Goal: Transaction & Acquisition: Book appointment/travel/reservation

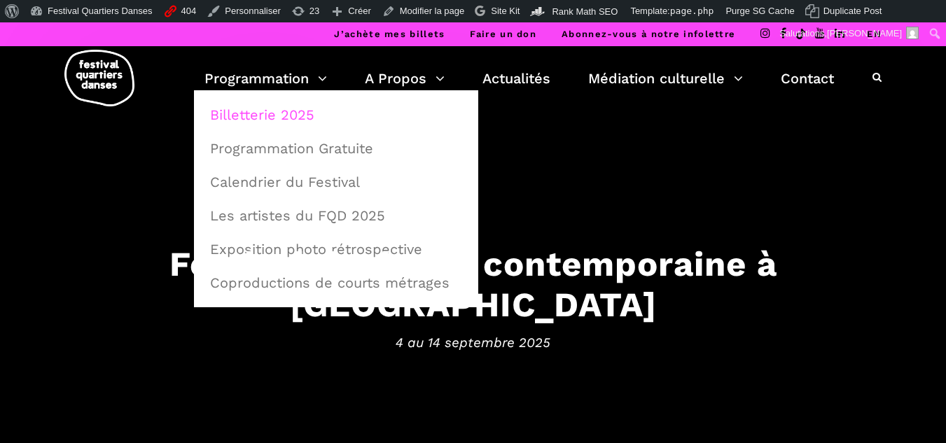
click at [291, 115] on link "Billetterie 2025" at bounding box center [336, 115] width 269 height 32
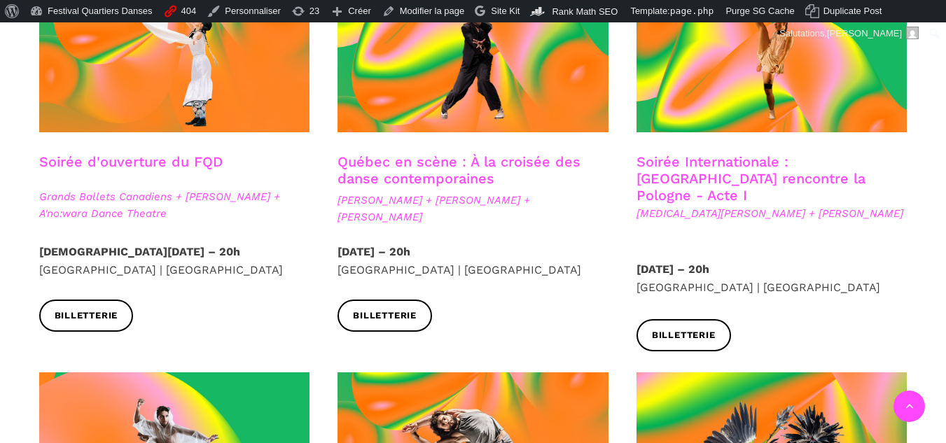
scroll to position [560, 0]
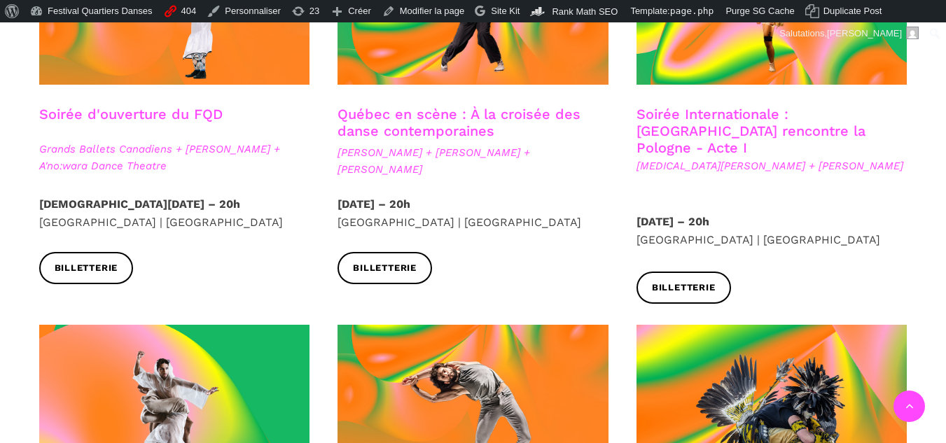
click at [444, 121] on link "Québec en scène : À la croisée des danse contemporaines" at bounding box center [458, 123] width 243 height 34
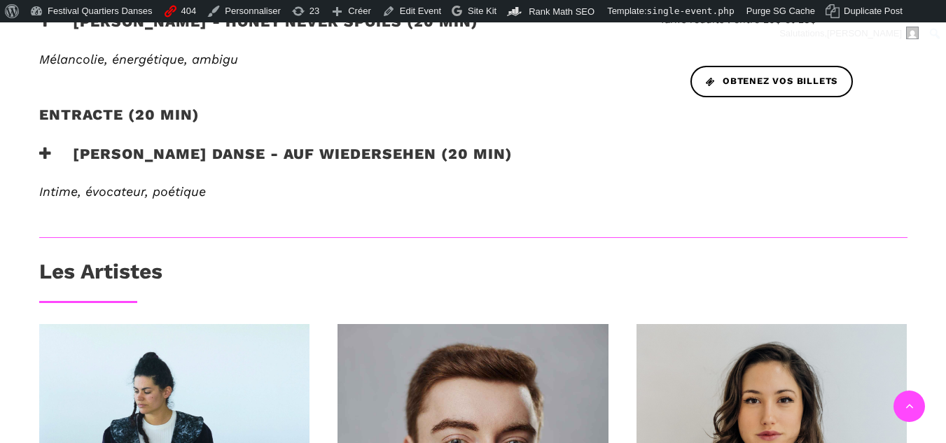
scroll to position [584, 0]
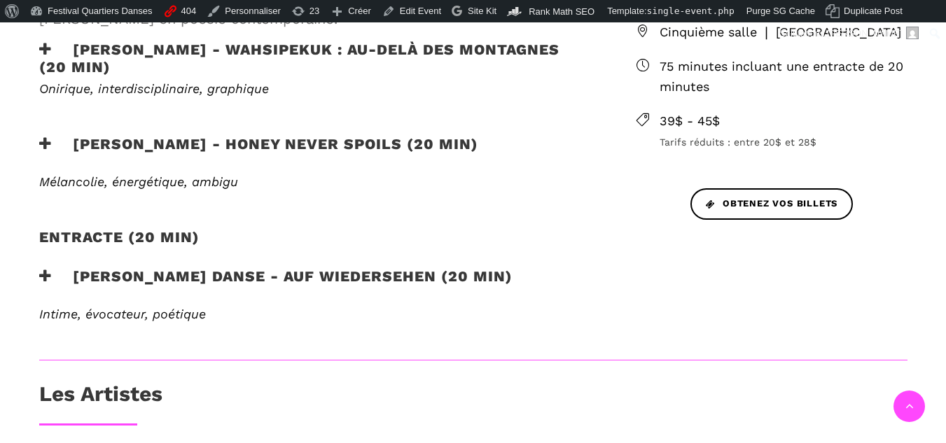
click at [118, 47] on h3 "[PERSON_NAME] - WAHSIPEKUK : Au-delà des montagnes (20 min)" at bounding box center [315, 58] width 552 height 35
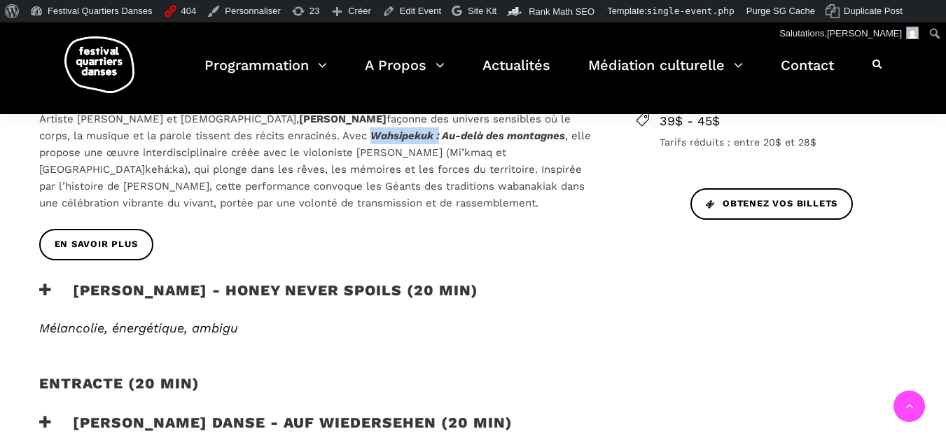
drag, startPoint x: 279, startPoint y: 134, endPoint x: 346, endPoint y: 136, distance: 66.6
click at [370, 136] on icon "Wahsipekuk : Au-delà des montagnes" at bounding box center [467, 135] width 195 height 13
copy icon "Wahsipekuk :"
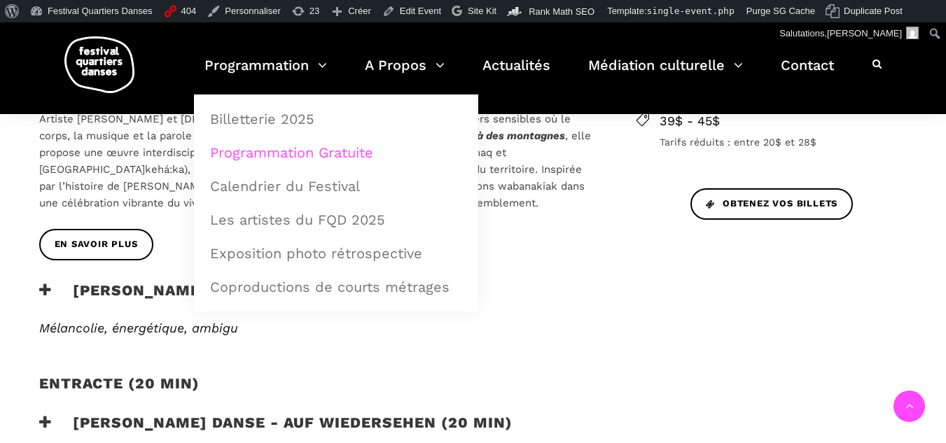
click at [252, 147] on link "Programmation Gratuite" at bounding box center [336, 152] width 269 height 32
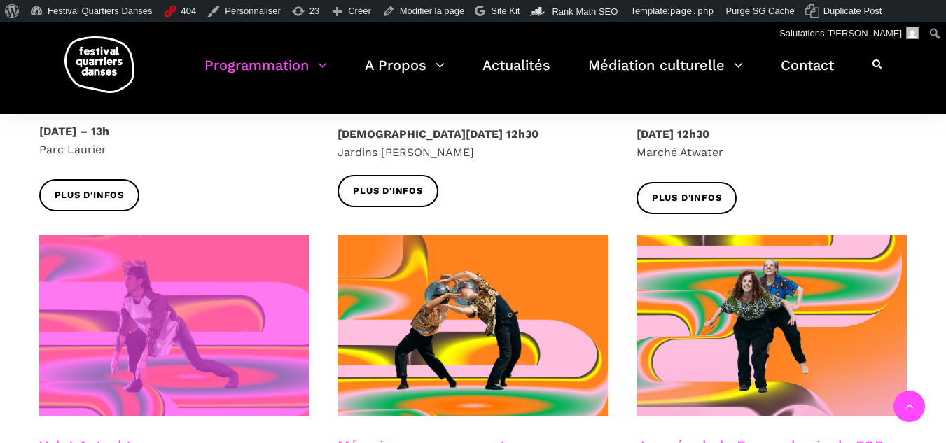
scroll to position [770, 0]
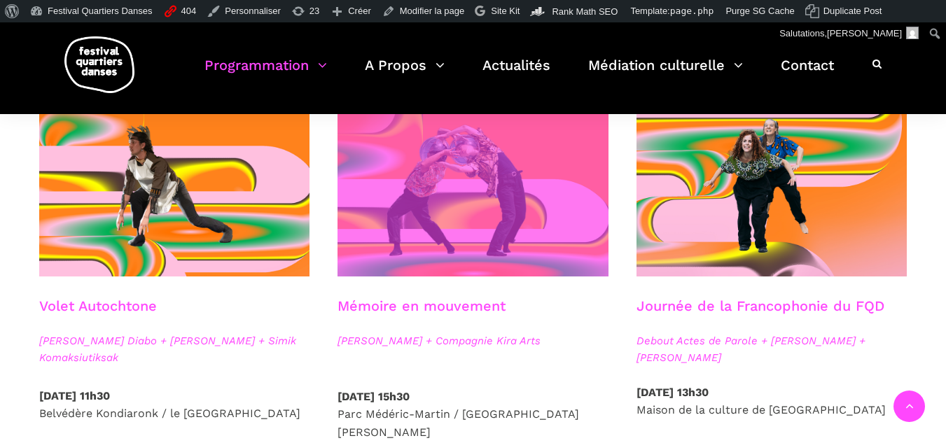
click at [423, 241] on span at bounding box center [472, 185] width 271 height 181
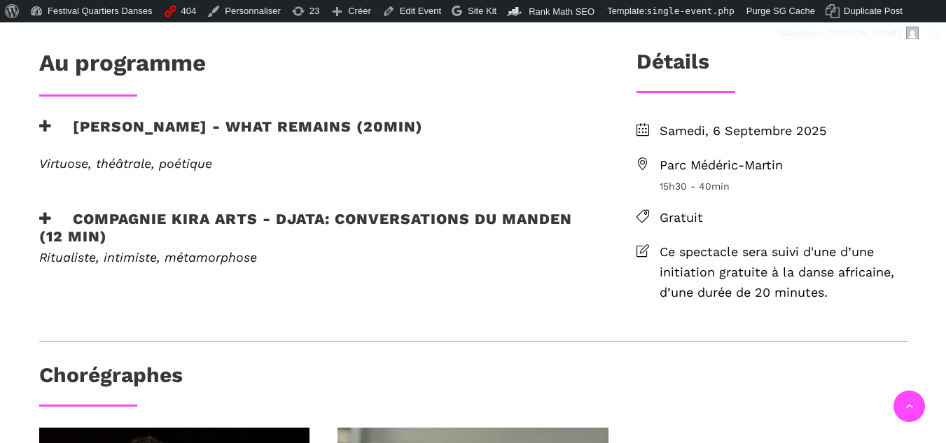
scroll to position [490, 0]
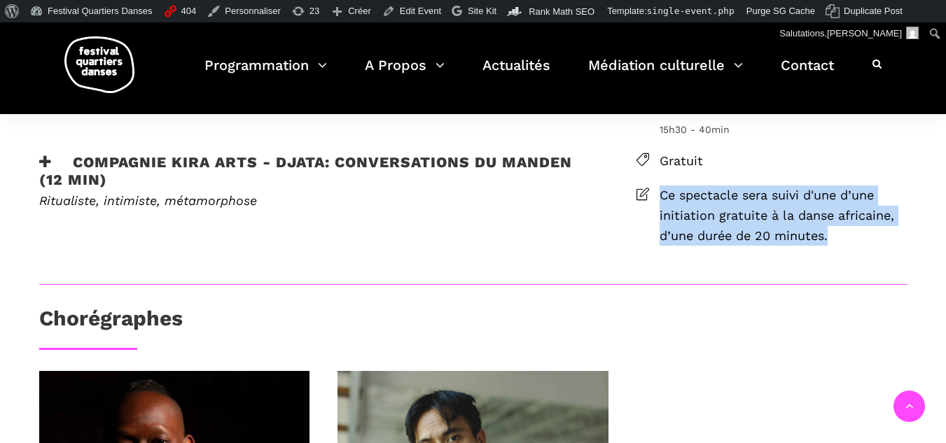
drag, startPoint x: 801, startPoint y: 231, endPoint x: 664, endPoint y: 201, distance: 140.4
click at [664, 201] on span "Ce spectacle sera suivi d'une d’une initiation gratuite à la danse africaine, d…" at bounding box center [783, 215] width 248 height 60
